Goal: Information Seeking & Learning: Learn about a topic

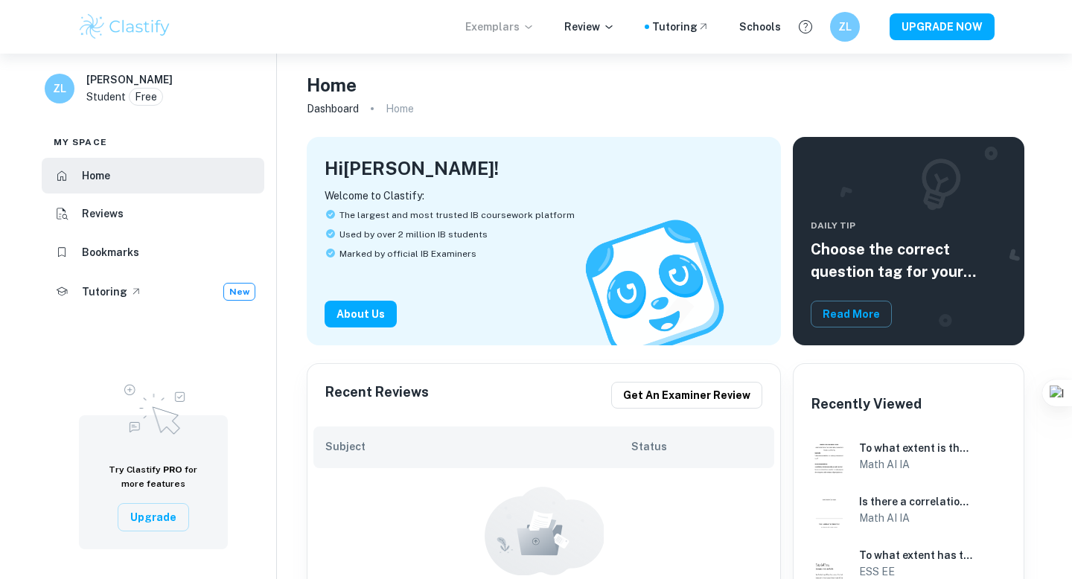
click at [516, 29] on p "Exemplars" at bounding box center [499, 27] width 69 height 16
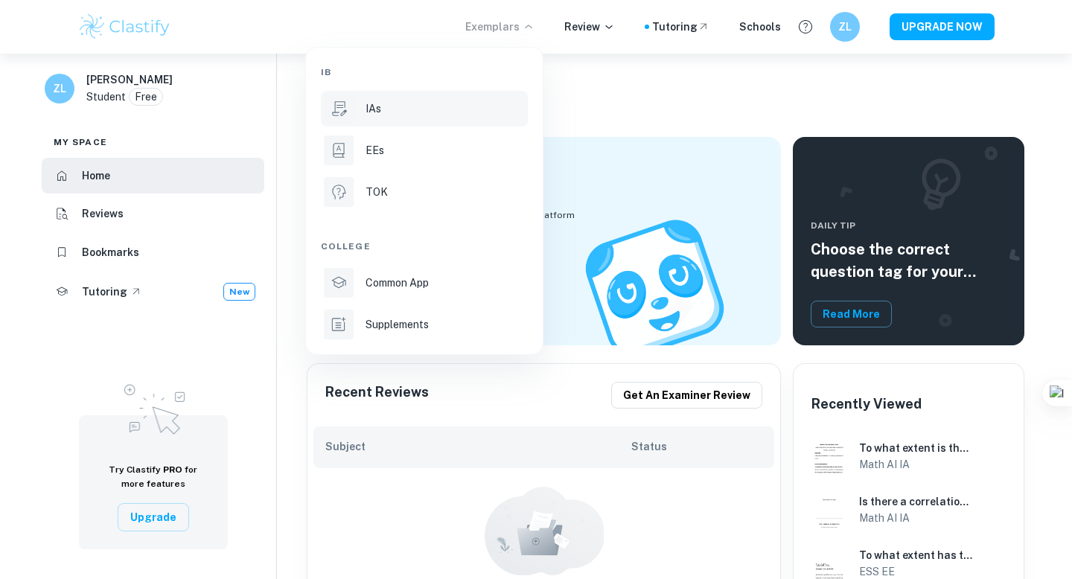
click at [391, 115] on div "IAs" at bounding box center [444, 108] width 159 height 16
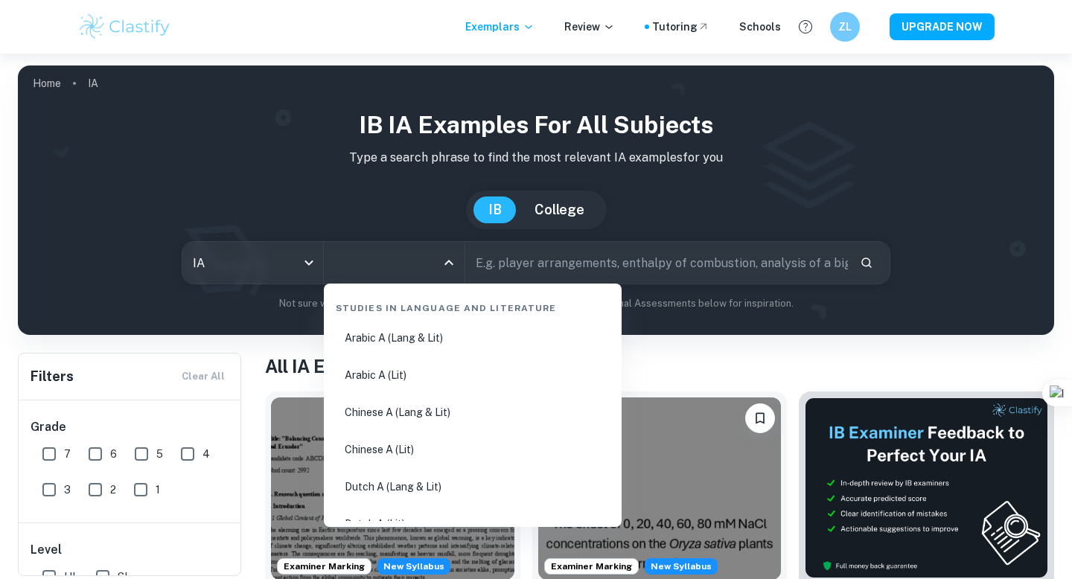
click at [395, 265] on input "All Subjects" at bounding box center [382, 263] width 105 height 28
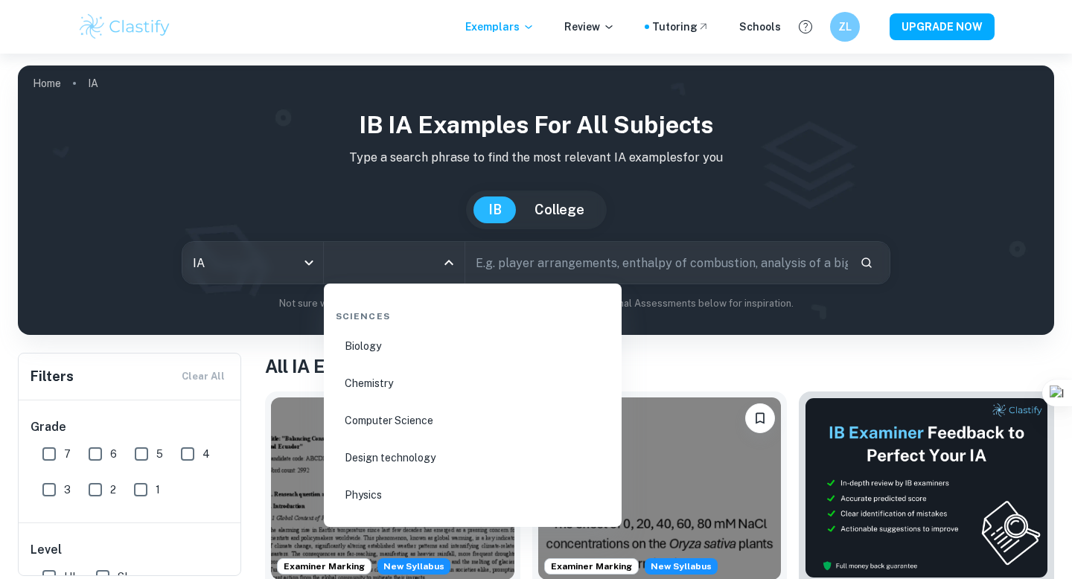
scroll to position [2284, 0]
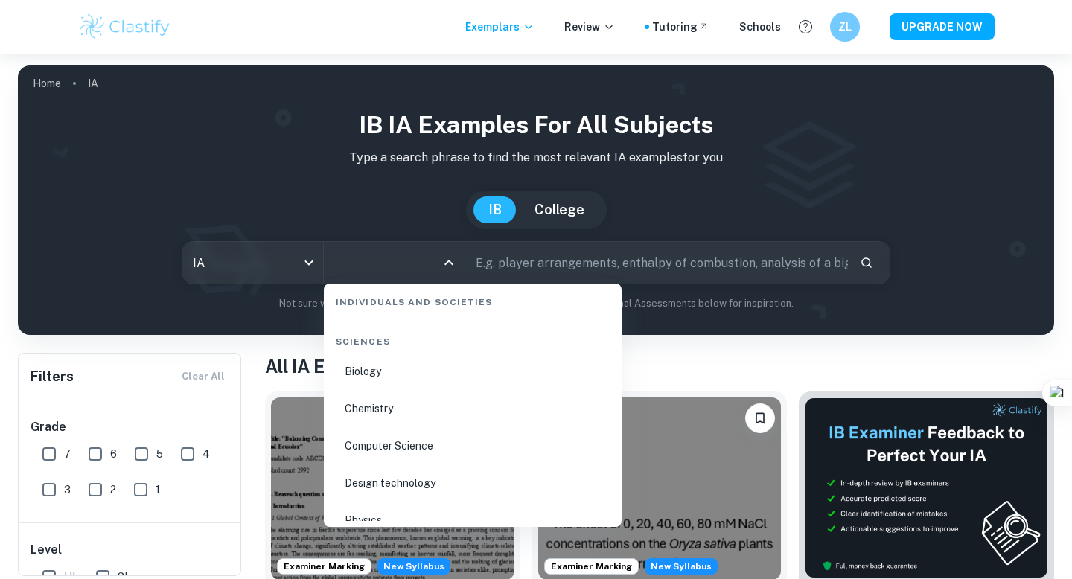
click at [382, 374] on li "Biology" at bounding box center [473, 371] width 286 height 34
type input "Biology"
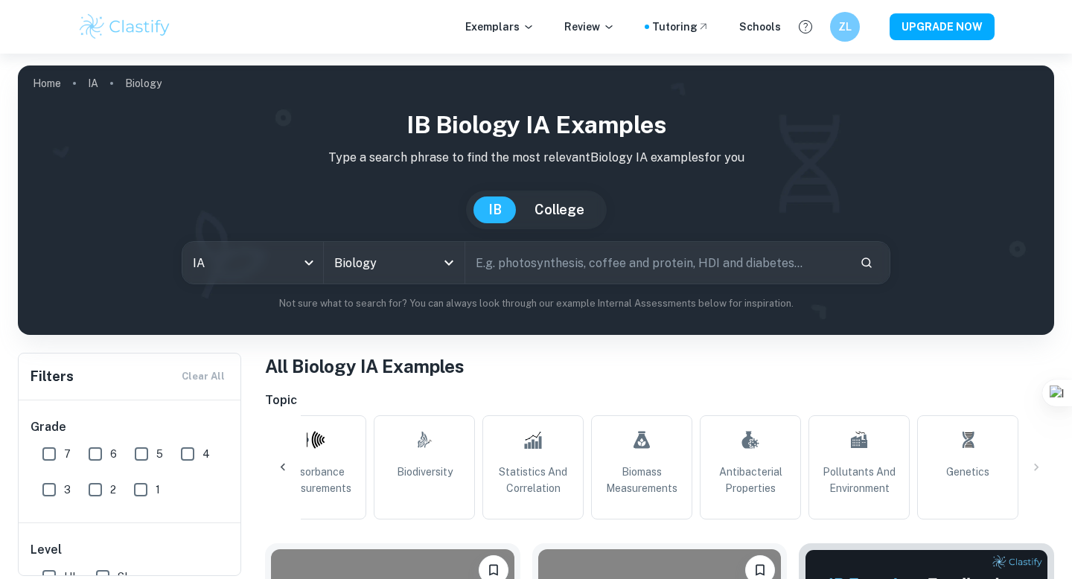
click at [714, 266] on input "text" at bounding box center [656, 263] width 382 height 42
type input "heart rate"
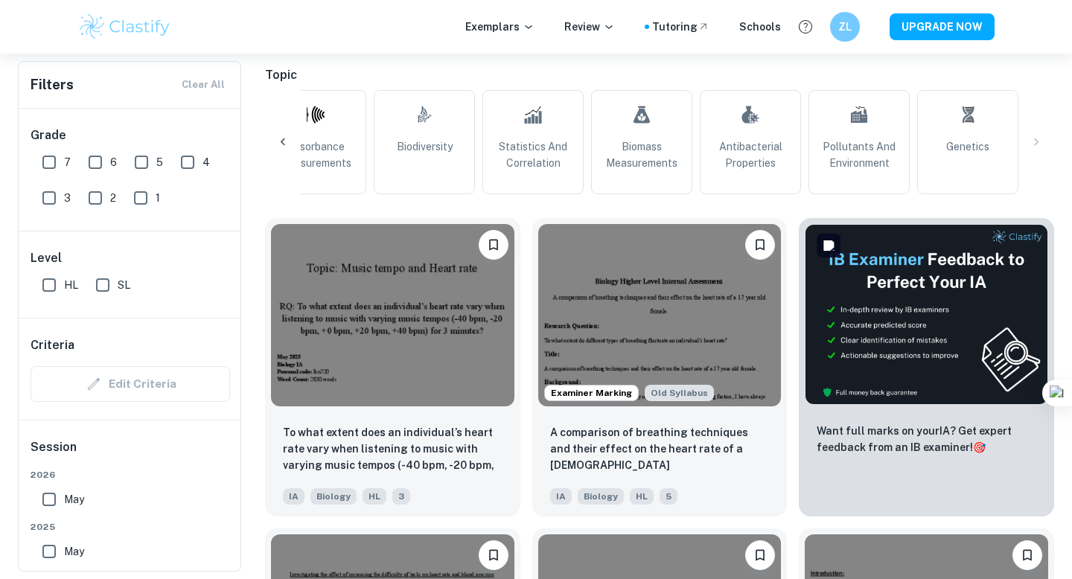
scroll to position [330, 0]
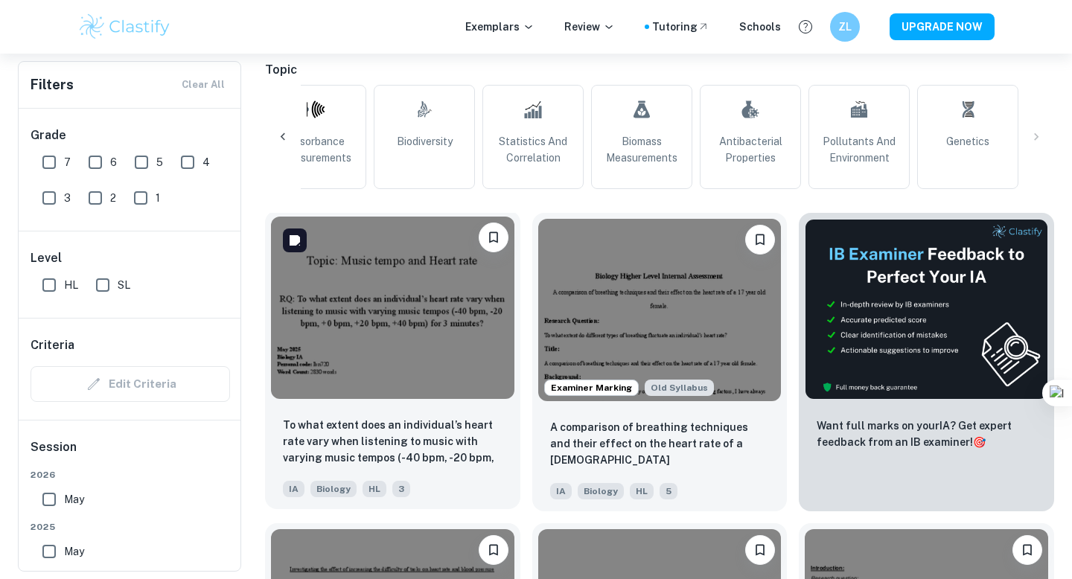
click at [436, 346] on img at bounding box center [392, 308] width 243 height 182
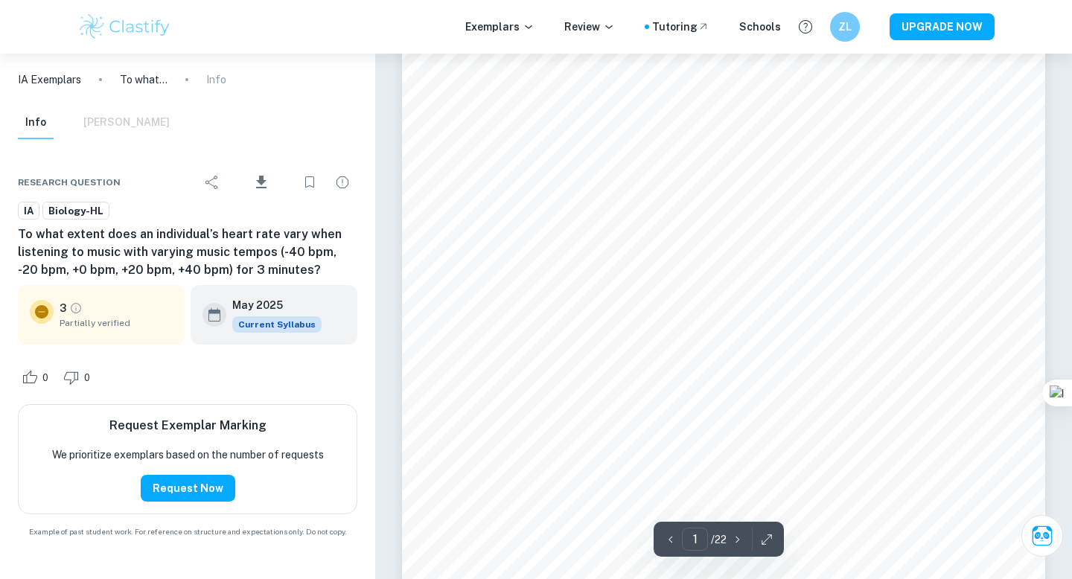
scroll to position [135, 0]
type input "22"
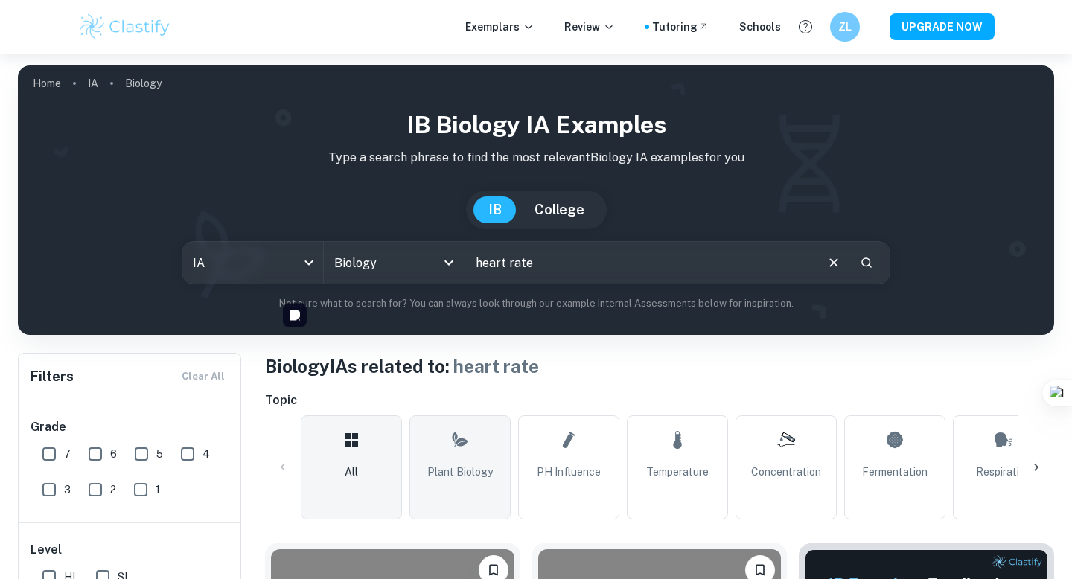
scroll to position [279, 0]
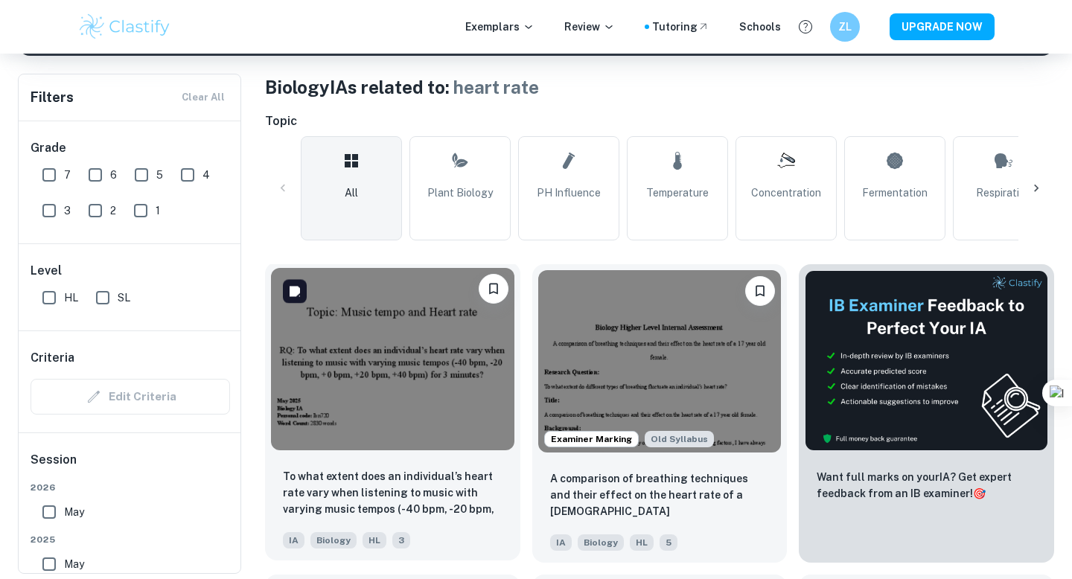
click at [435, 356] on img at bounding box center [392, 359] width 243 height 182
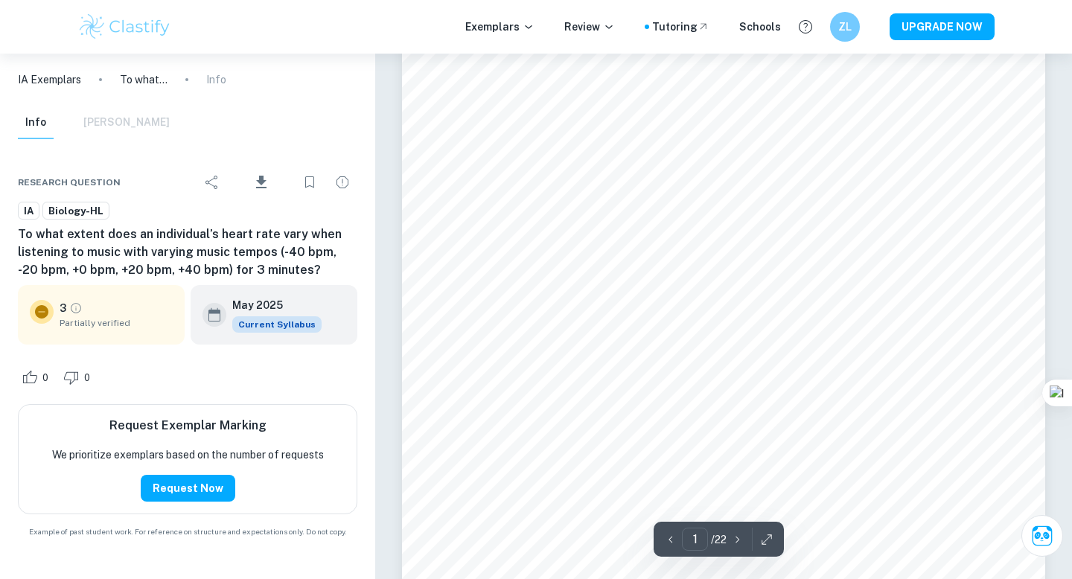
scroll to position [158, 0]
